Goal: Task Accomplishment & Management: Manage account settings

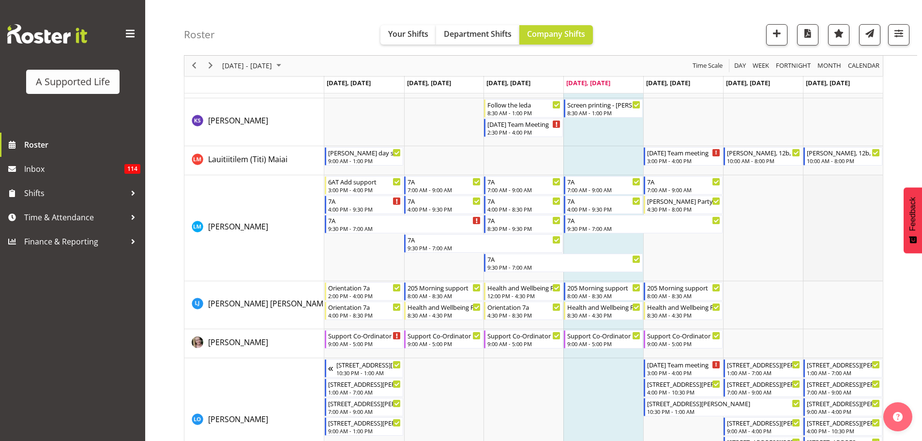
scroll to position [3293, 0]
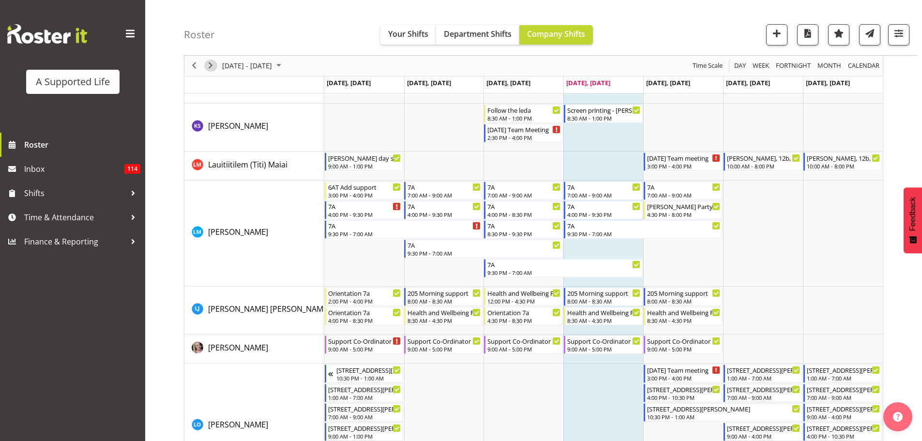
click at [211, 64] on span "Next" at bounding box center [211, 66] width 12 height 12
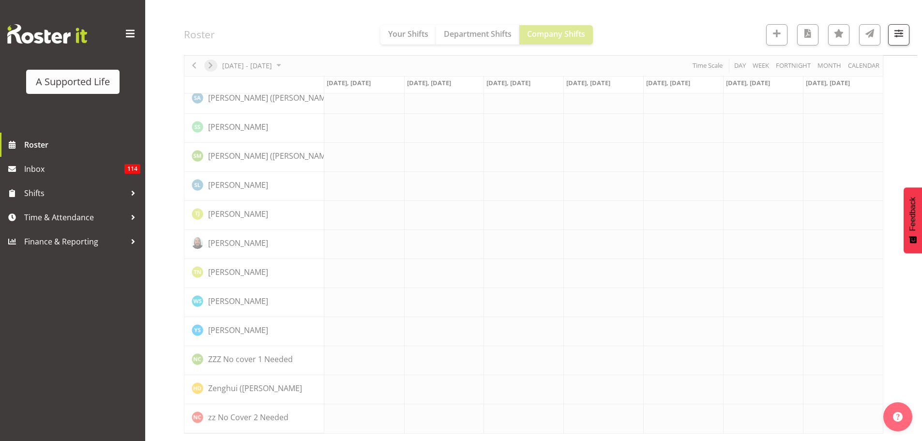
scroll to position [2637, 0]
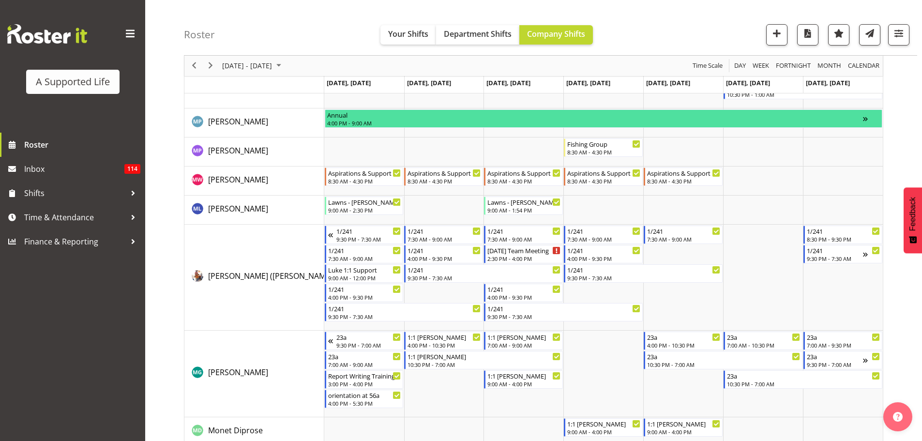
scroll to position [3748, 0]
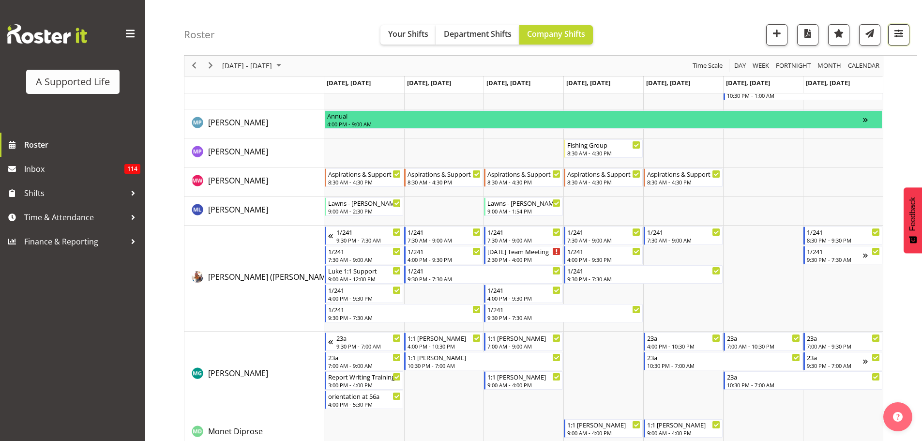
click at [903, 38] on span "button" at bounding box center [899, 33] width 13 height 13
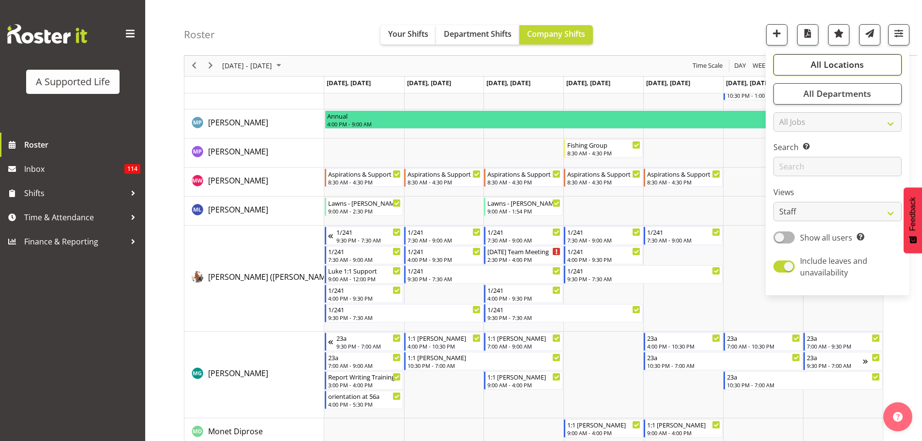
click at [843, 57] on button "All Locations" at bounding box center [838, 64] width 128 height 21
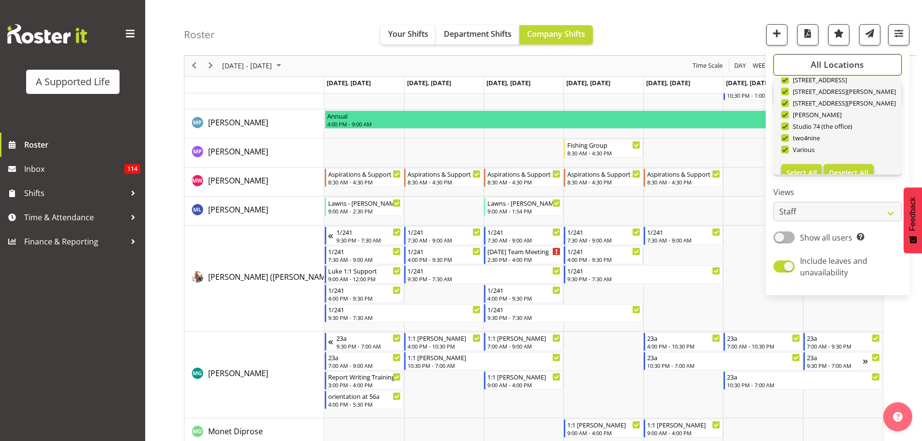
scroll to position [291, 0]
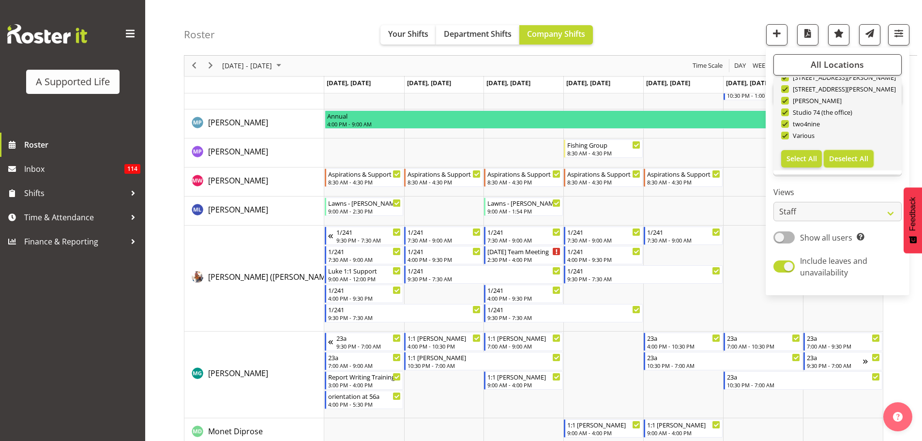
click at [845, 156] on span "Deselect All" at bounding box center [848, 158] width 39 height 9
checkbox input "false"
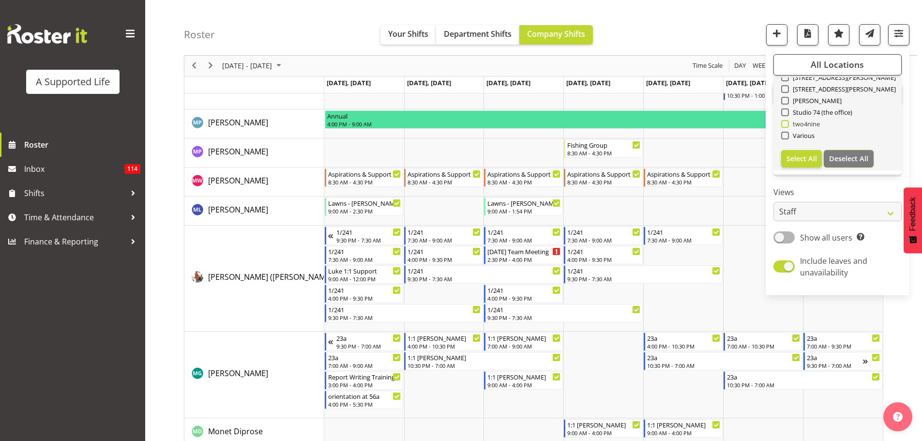
checkbox input "false"
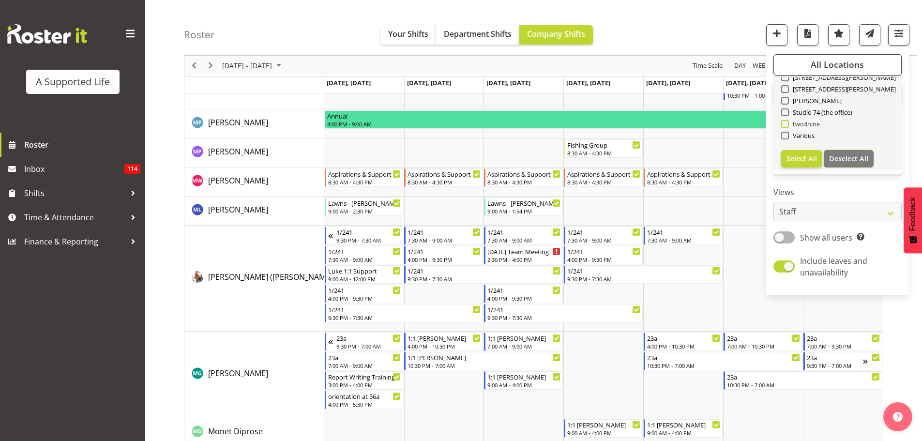
checkbox input "false"
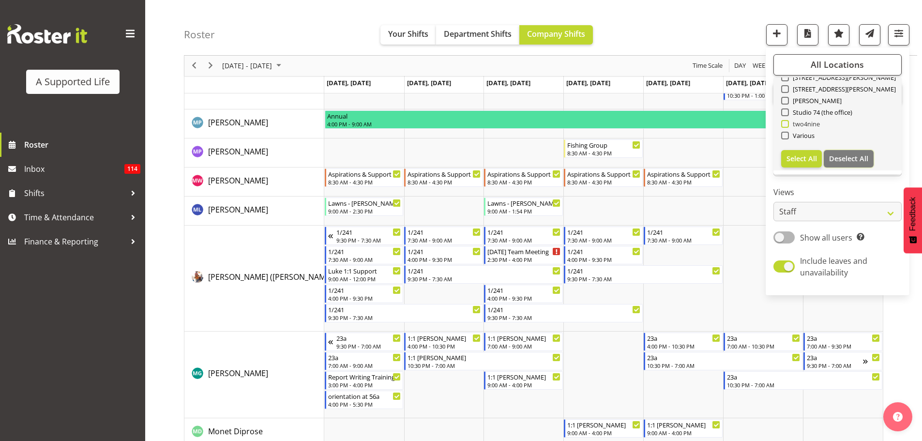
checkbox input "false"
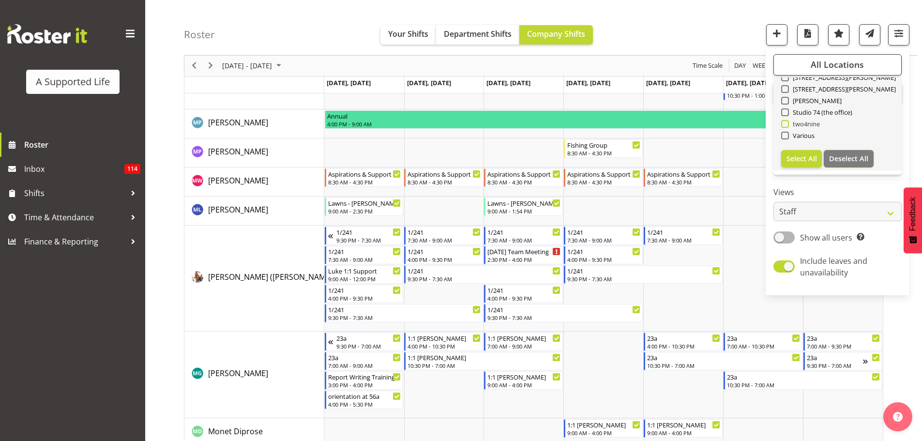
checkbox input "false"
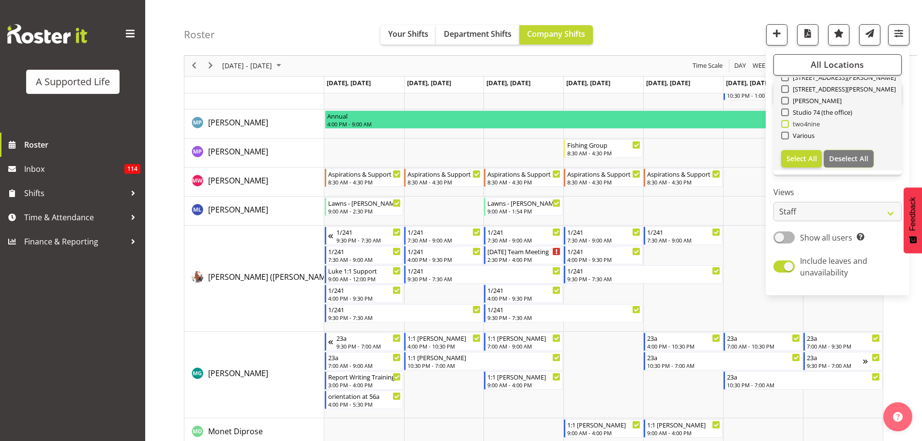
checkbox input "false"
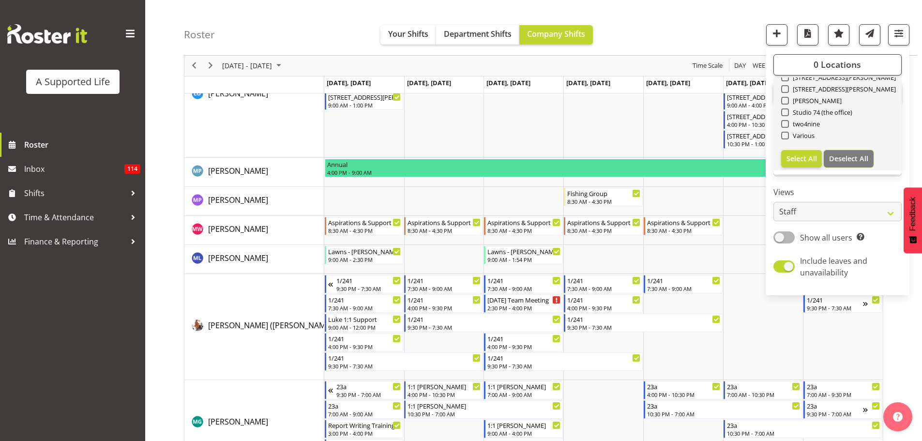
scroll to position [242, 0]
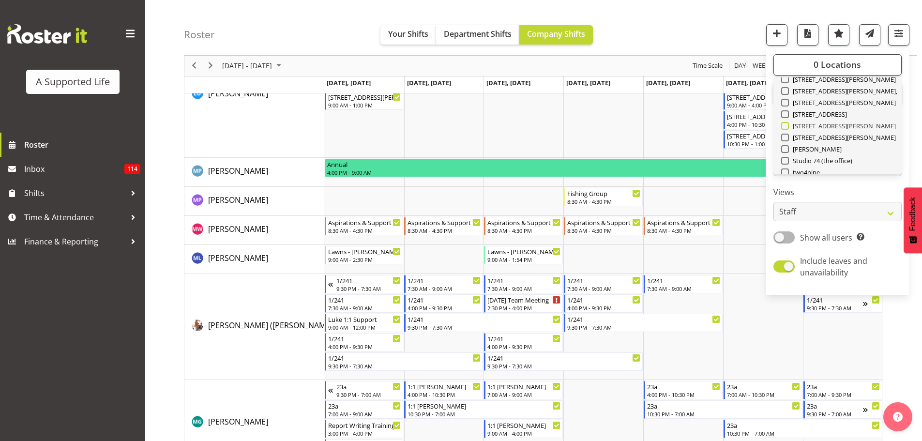
click at [782, 127] on span at bounding box center [785, 126] width 8 height 8
click at [782, 127] on input "[STREET_ADDRESS][PERSON_NAME]" at bounding box center [784, 126] width 6 height 6
checkbox input "true"
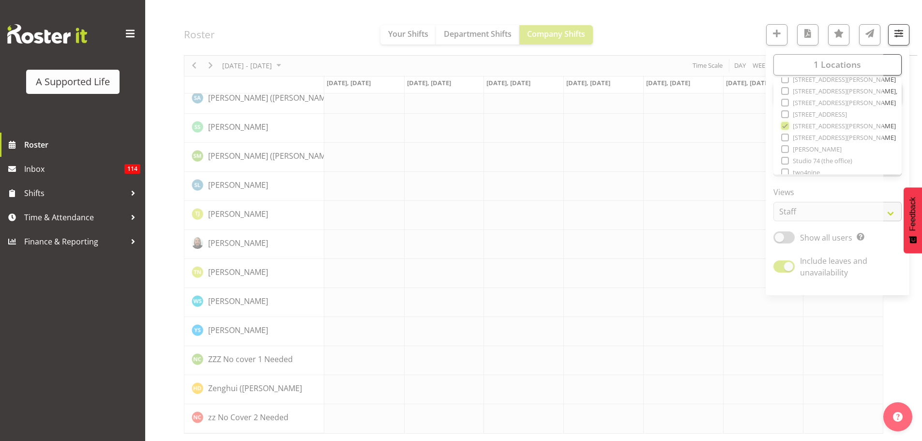
scroll to position [2637, 0]
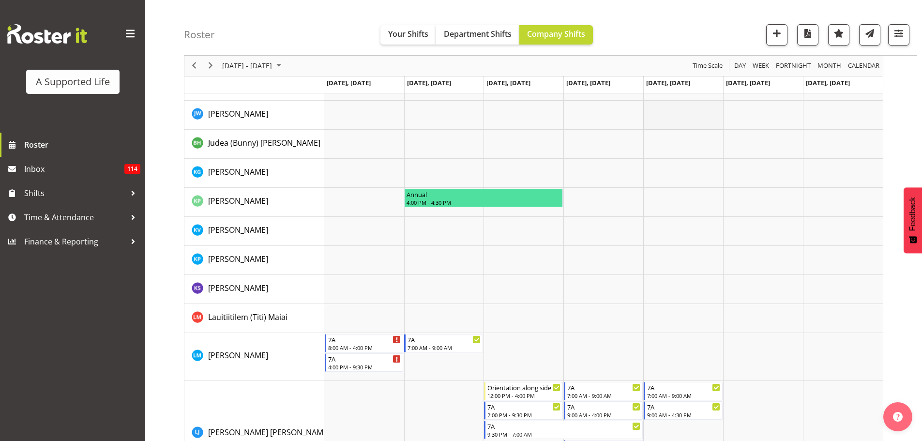
scroll to position [1539, 0]
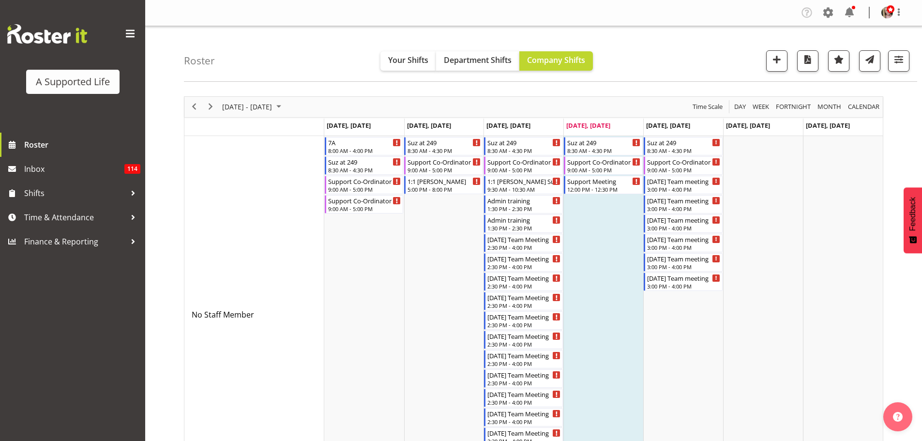
drag, startPoint x: 922, startPoint y: 116, endPoint x: 921, endPoint y: 108, distance: 7.8
click at [210, 109] on span "Next" at bounding box center [211, 107] width 12 height 12
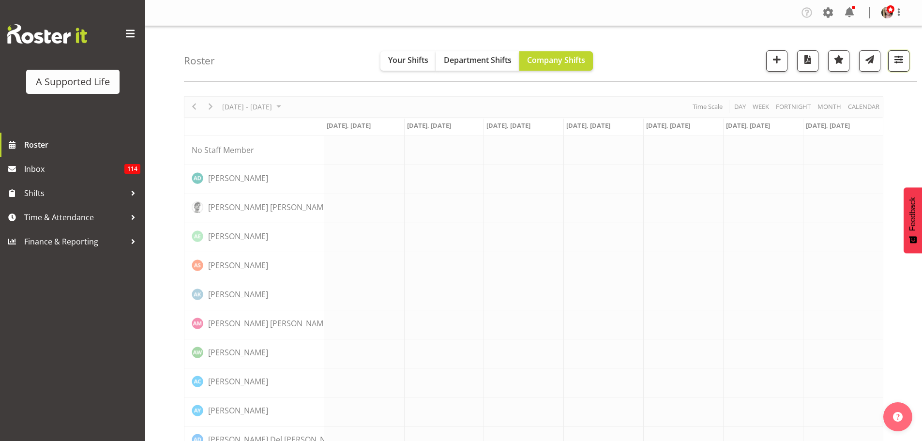
click at [904, 61] on span "button" at bounding box center [899, 59] width 13 height 13
click at [645, 61] on div "Roster Your Shifts Department Shifts Company Shifts All Locations Clear 1.241 E…" at bounding box center [551, 54] width 734 height 56
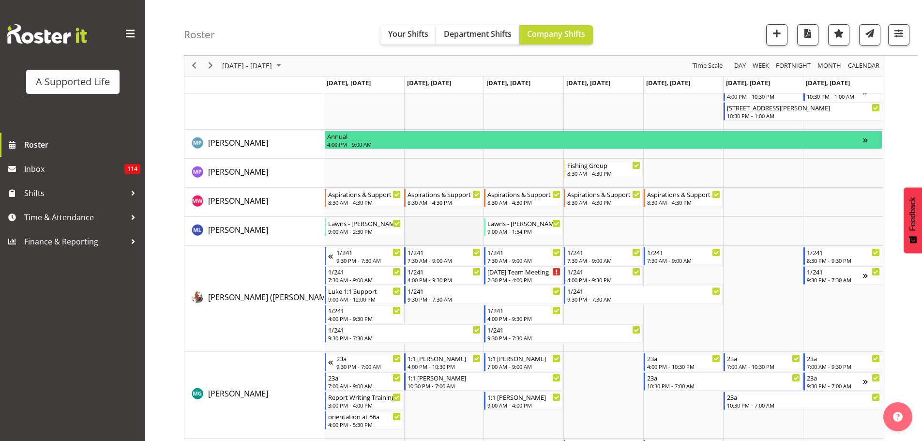
scroll to position [3825, 0]
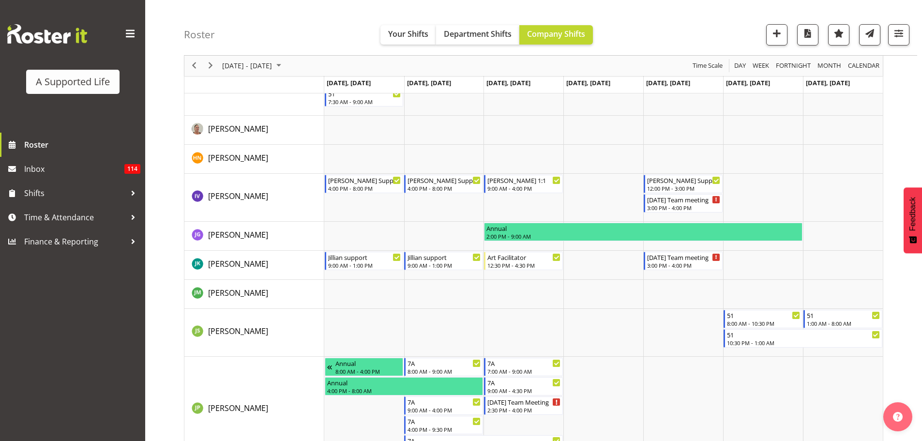
scroll to position [2469, 0]
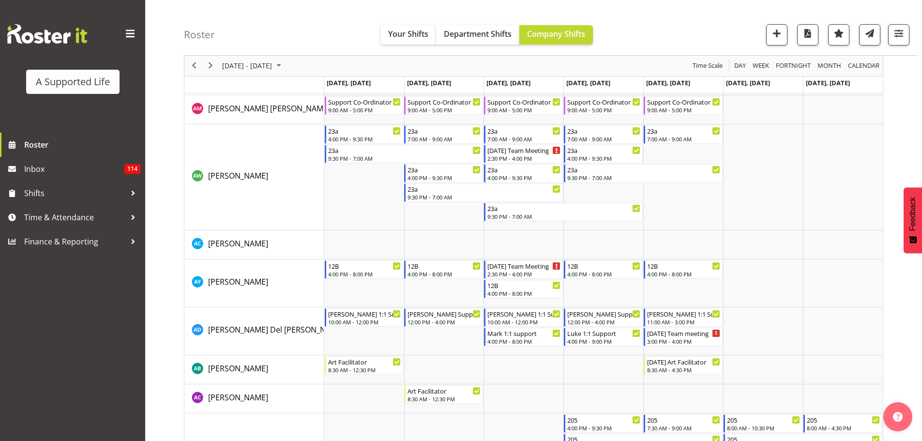
scroll to position [677, 0]
